Goal: Check status: Check status

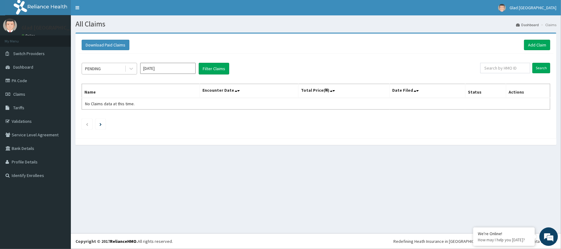
click at [121, 66] on div "PENDING" at bounding box center [103, 69] width 43 height 10
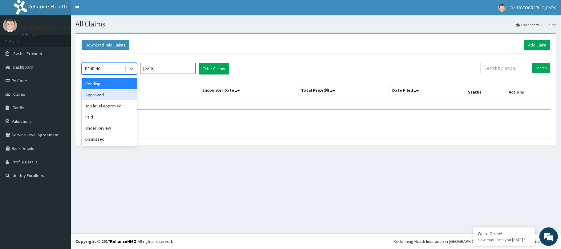
click at [89, 92] on div "Approved" at bounding box center [109, 94] width 55 height 11
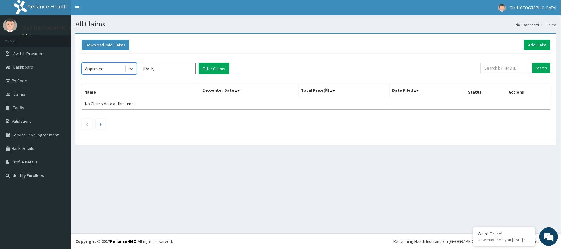
click at [153, 68] on input "[DATE]" at bounding box center [167, 68] width 55 height 11
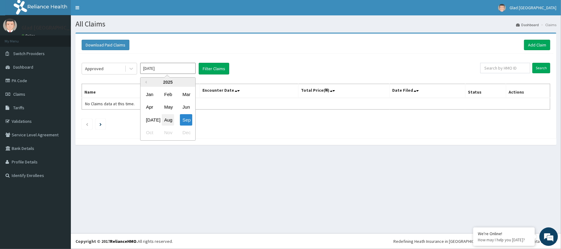
click at [167, 120] on div "Aug" at bounding box center [168, 119] width 12 height 11
type input "Aug 2025"
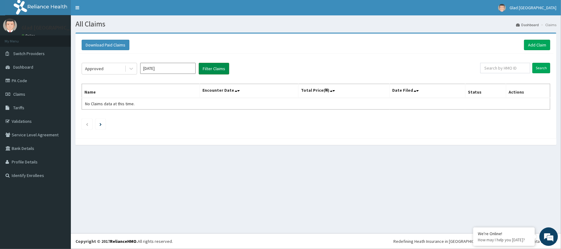
click at [209, 68] on button "Filter Claims" at bounding box center [214, 69] width 30 height 12
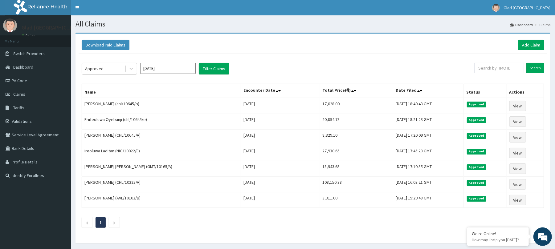
click at [120, 67] on div "Approved" at bounding box center [103, 69] width 43 height 10
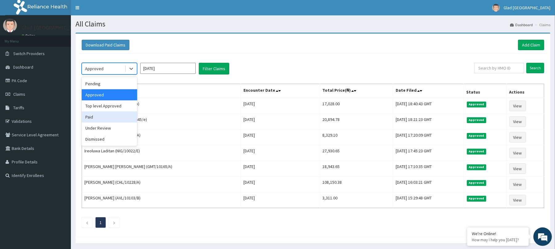
click at [95, 121] on div "Paid" at bounding box center [109, 117] width 55 height 11
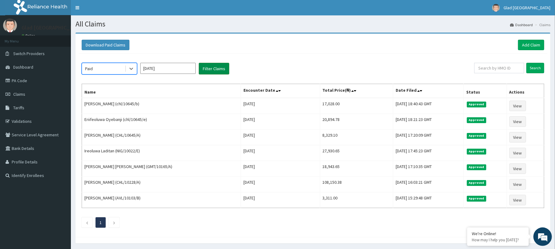
click at [222, 68] on button "Filter Claims" at bounding box center [214, 69] width 30 height 12
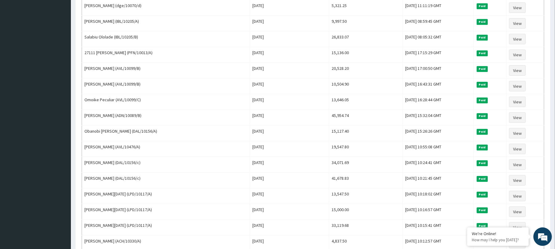
scroll to position [205, 0]
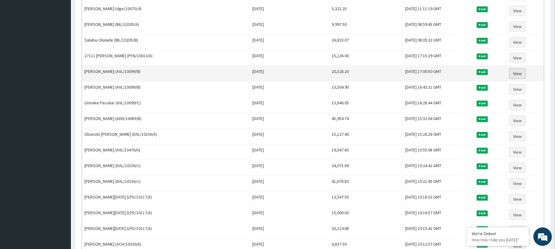
click at [521, 75] on link "View" at bounding box center [517, 73] width 17 height 10
